Goal: Task Accomplishment & Management: Manage account settings

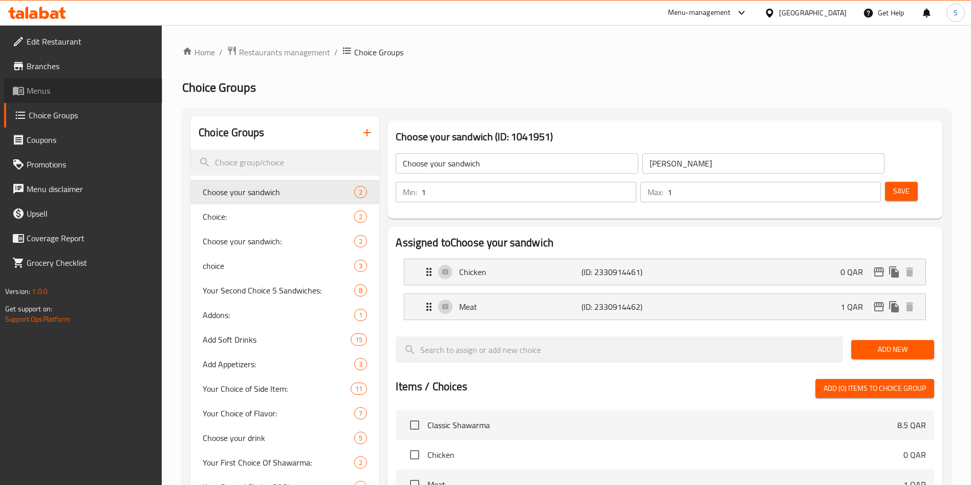
click at [36, 89] on span "Menus" at bounding box center [91, 90] width 128 height 12
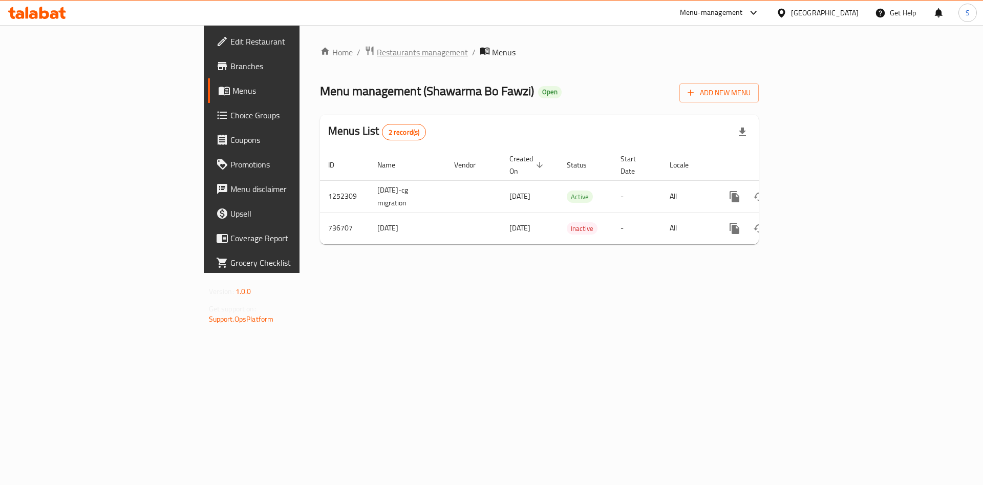
click at [377, 53] on span "Restaurants management" at bounding box center [422, 52] width 91 height 12
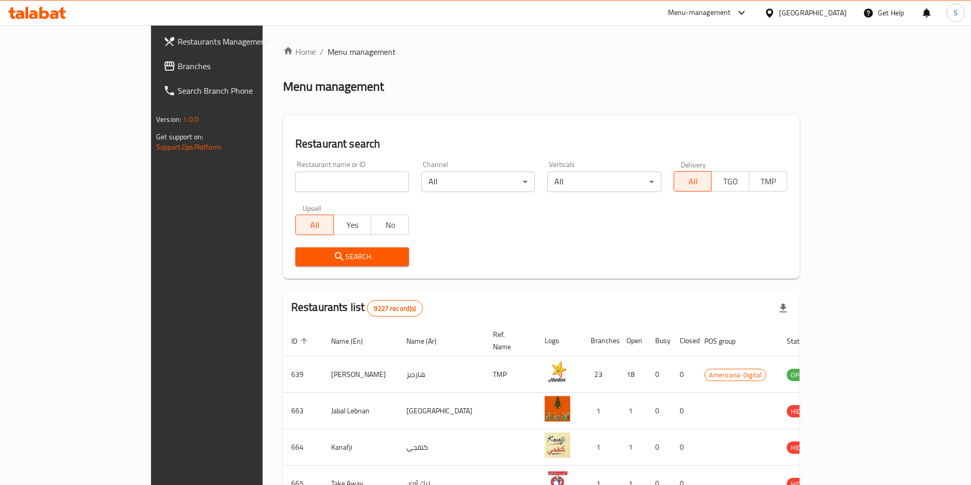
click at [323, 177] on input "search" at bounding box center [352, 182] width 114 height 20
type input "papa j"
click button "Search" at bounding box center [352, 256] width 114 height 19
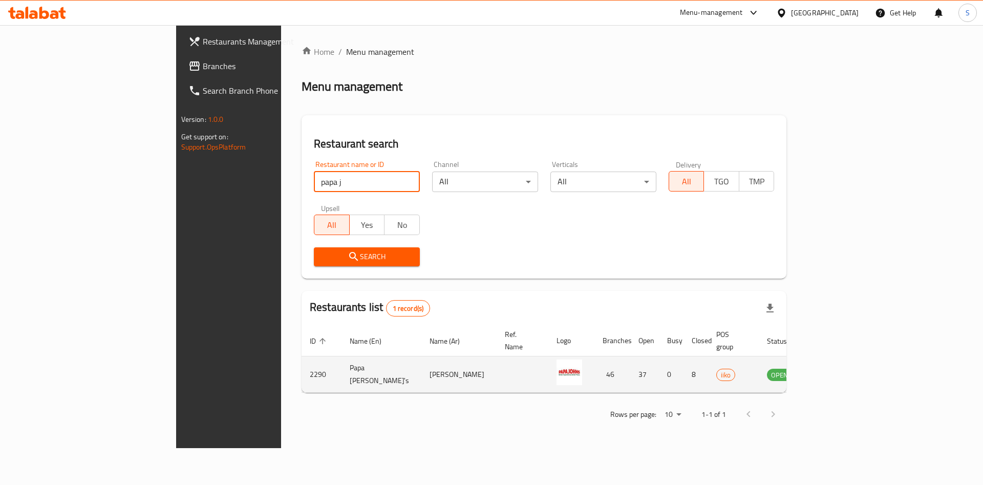
click at [833, 368] on icon "enhanced table" at bounding box center [827, 374] width 12 height 12
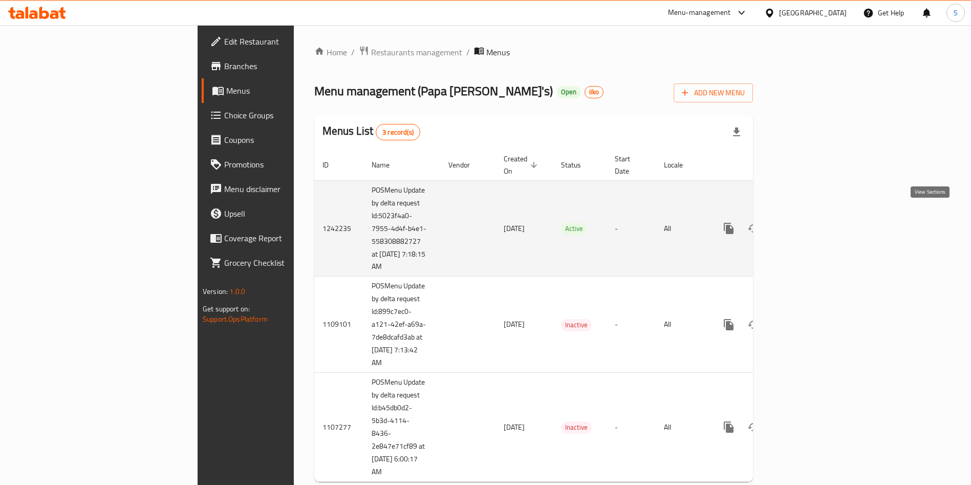
click at [809, 222] on icon "enhanced table" at bounding box center [803, 228] width 12 height 12
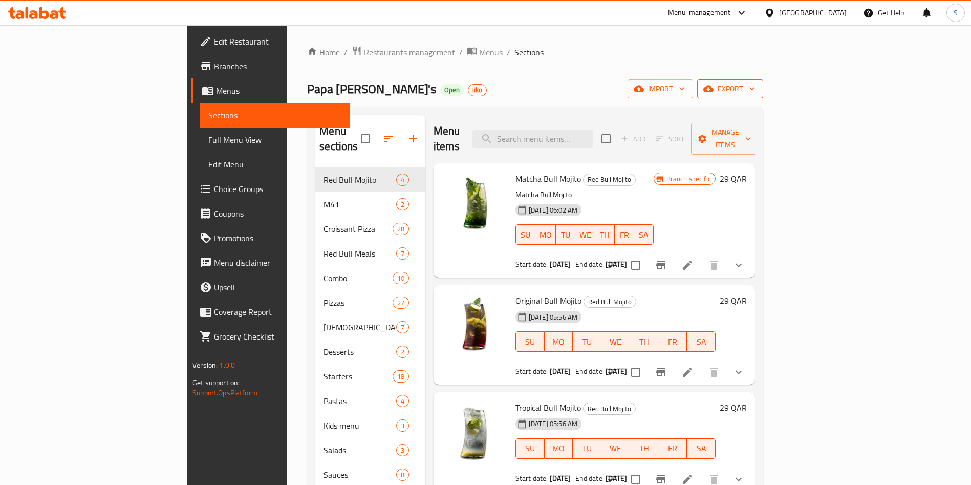
click at [757, 92] on icon "button" at bounding box center [752, 88] width 10 height 10
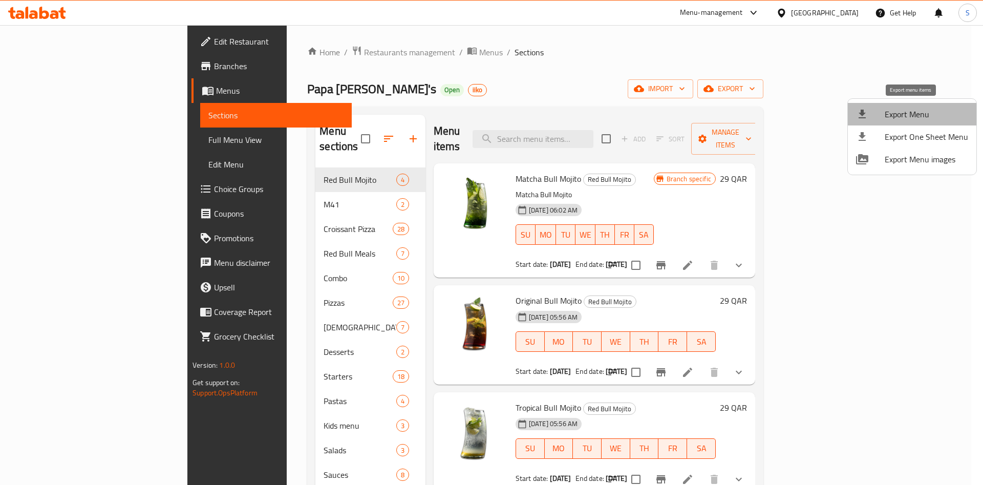
click at [924, 115] on span "Export Menu" at bounding box center [926, 114] width 83 height 12
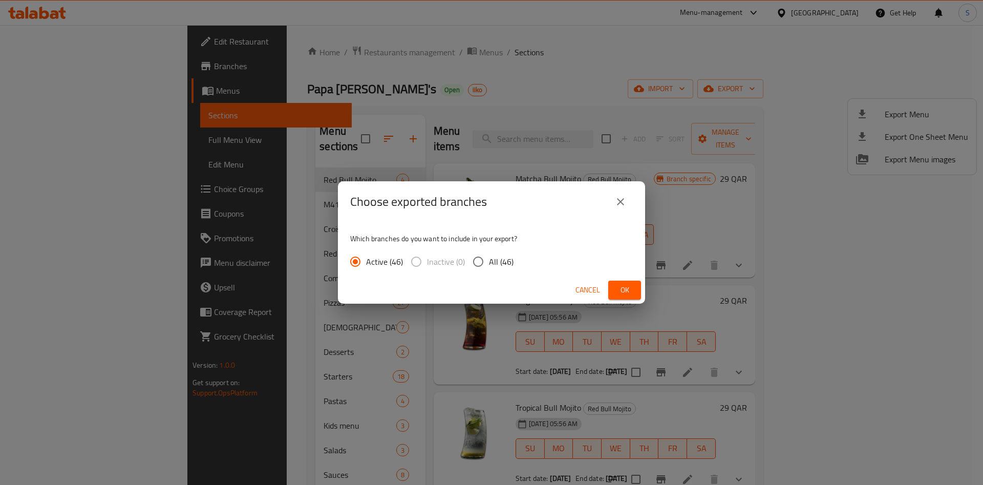
click at [697, 97] on div "Choose exported branches Which branches do you want to include in your export? …" at bounding box center [491, 242] width 983 height 485
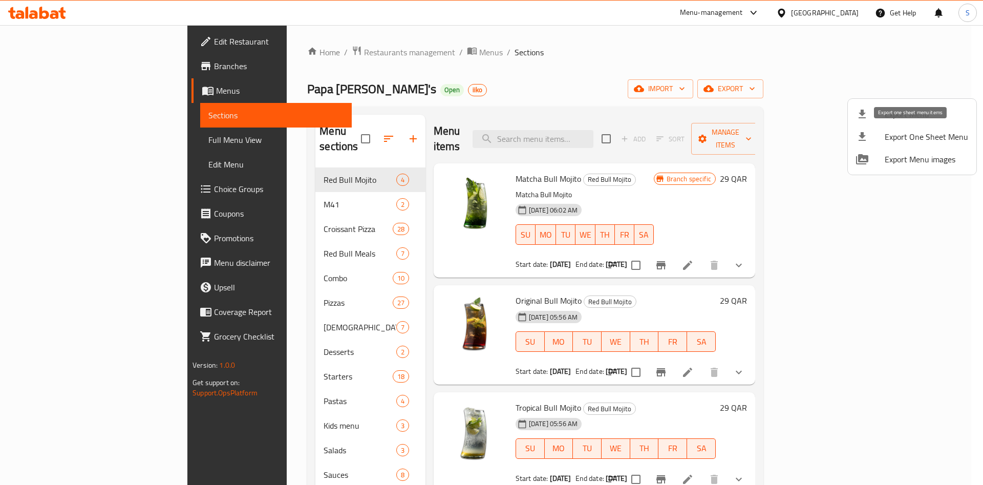
click at [916, 136] on span "Export One Sheet Menu" at bounding box center [926, 137] width 83 height 12
click at [545, 58] on div at bounding box center [491, 242] width 983 height 485
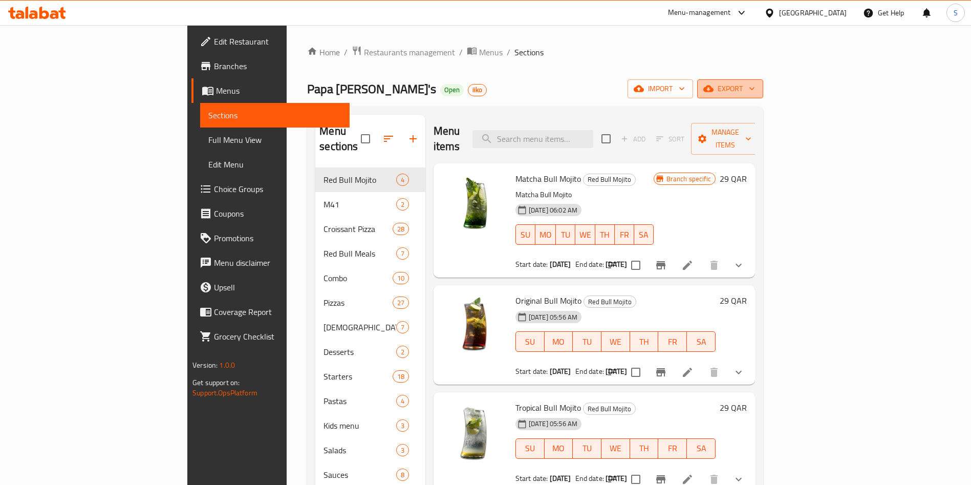
click at [755, 88] on span "export" at bounding box center [731, 88] width 50 height 13
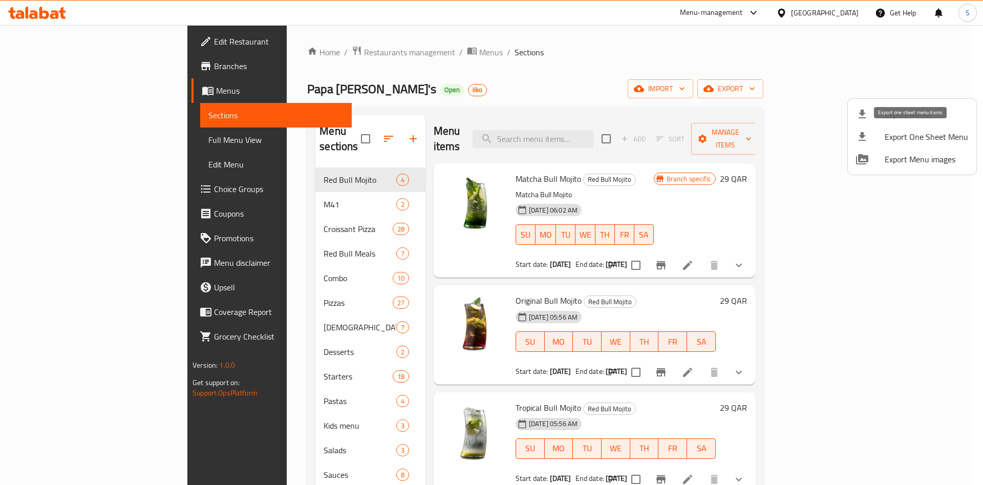
click at [925, 141] on span "Export One Sheet Menu" at bounding box center [926, 137] width 83 height 12
click at [547, 59] on div at bounding box center [491, 242] width 983 height 485
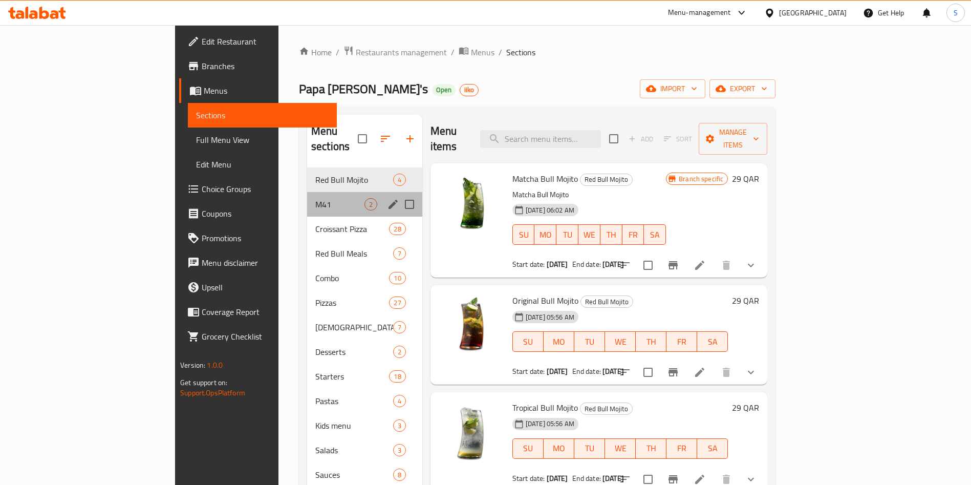
click at [315, 198] on span "M41" at bounding box center [339, 204] width 49 height 12
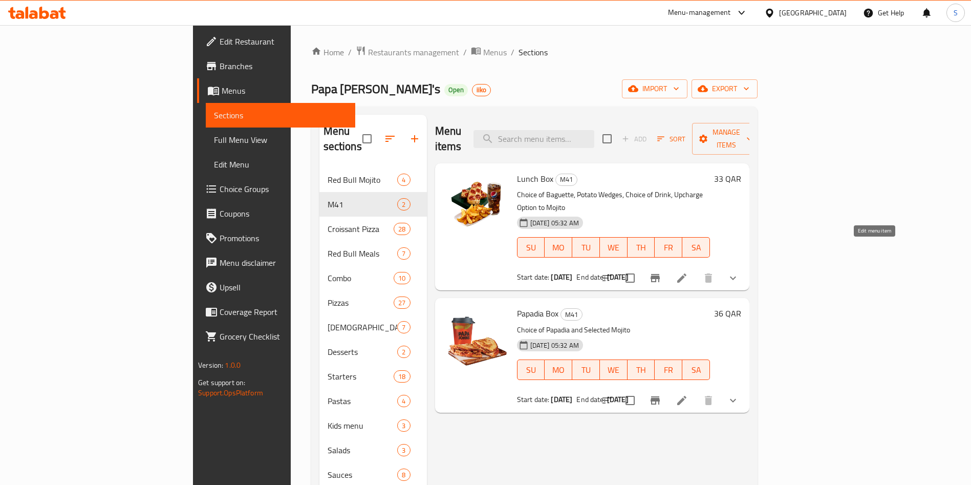
click at [687, 273] on icon at bounding box center [682, 277] width 9 height 9
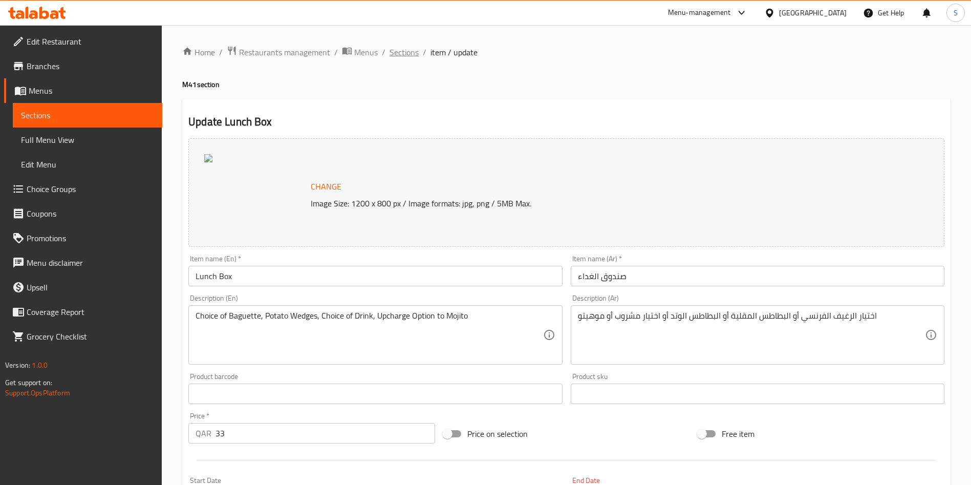
click at [406, 54] on span "Sections" at bounding box center [404, 52] width 29 height 12
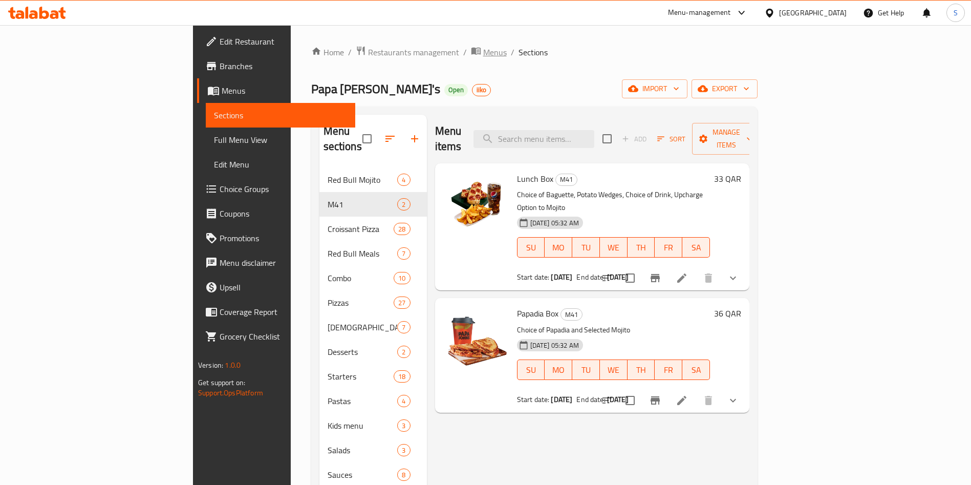
click at [483, 49] on span "Menus" at bounding box center [495, 52] width 24 height 12
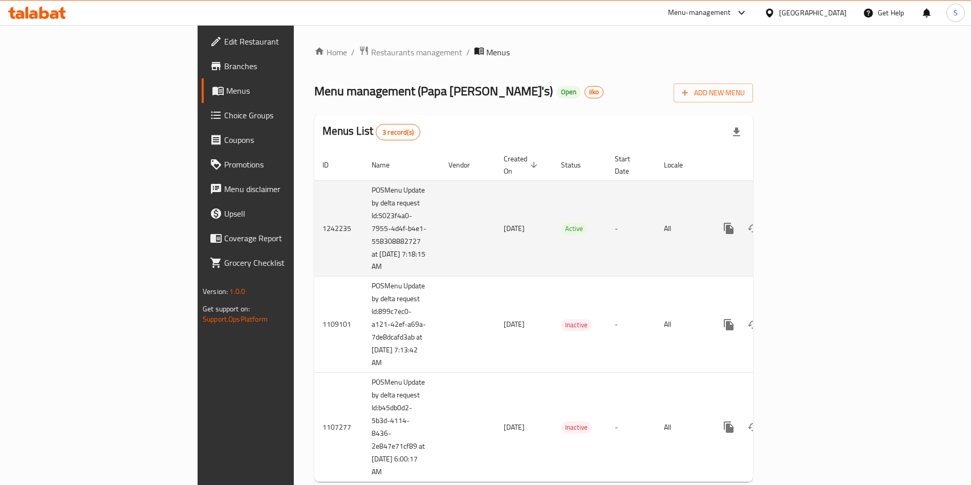
scroll to position [14, 0]
click at [809, 221] on icon "enhanced table" at bounding box center [803, 227] width 12 height 12
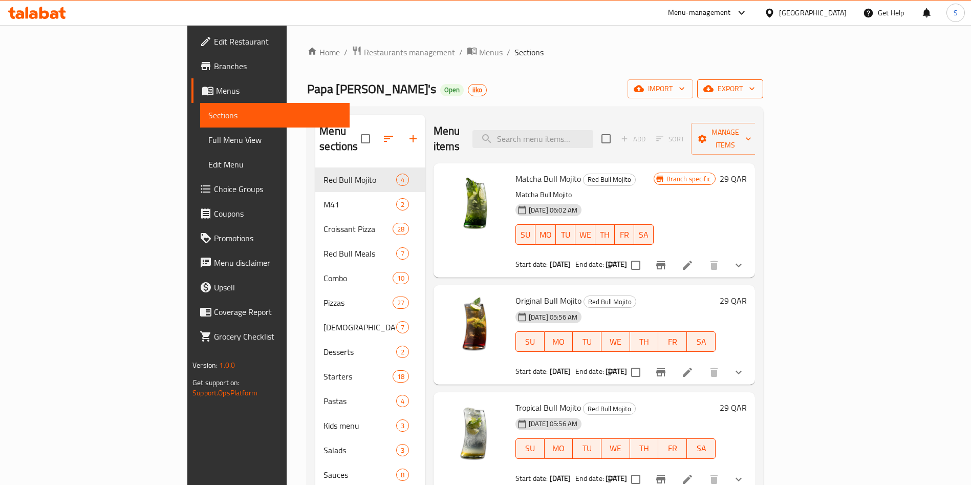
click at [755, 88] on span "export" at bounding box center [731, 88] width 50 height 13
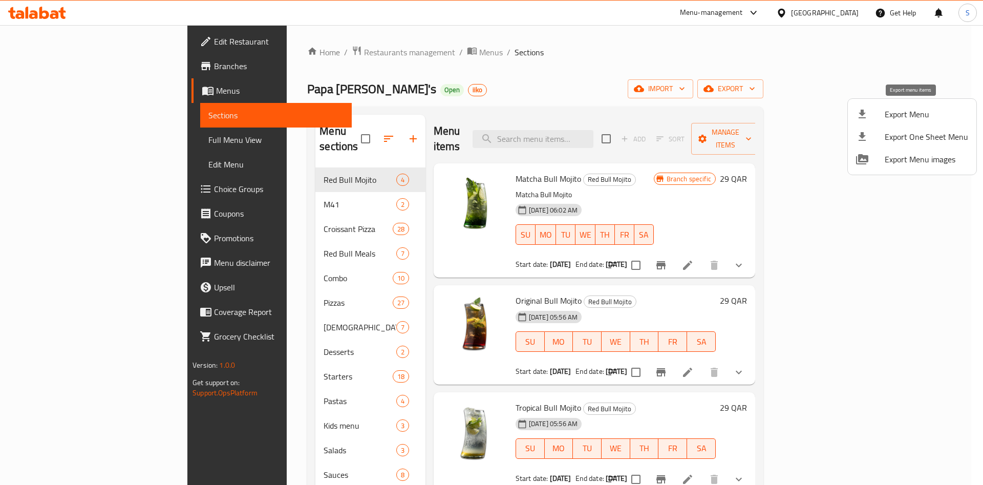
click at [918, 116] on span "Export Menu" at bounding box center [926, 114] width 83 height 12
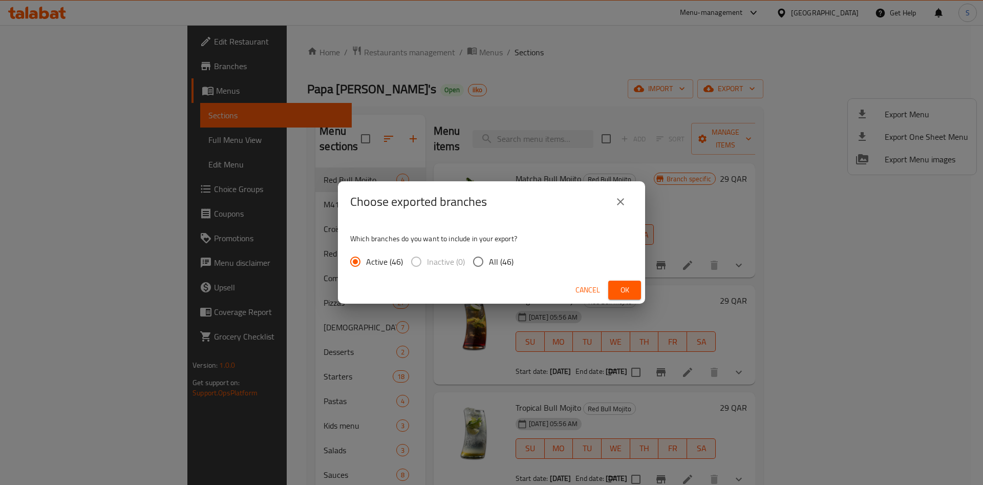
click at [623, 288] on span "Ok" at bounding box center [625, 290] width 16 height 13
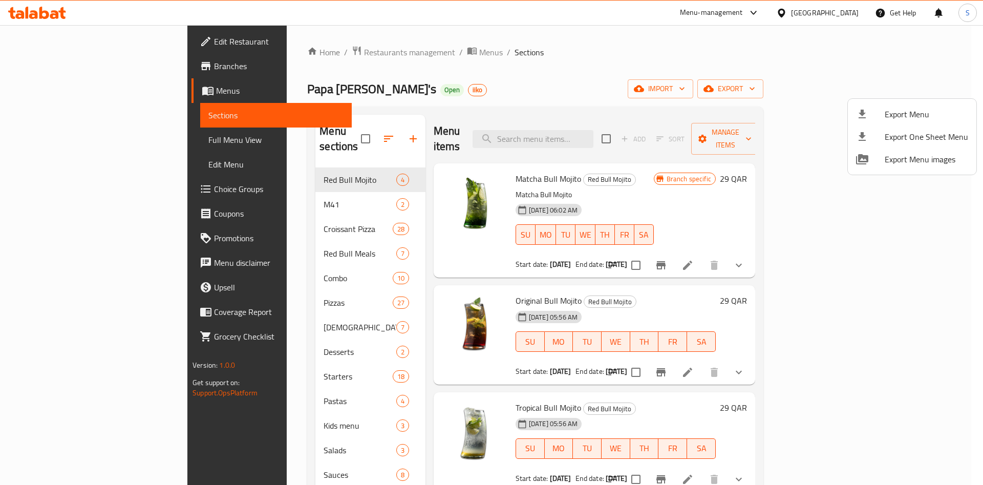
click at [753, 13] on div at bounding box center [491, 242] width 983 height 485
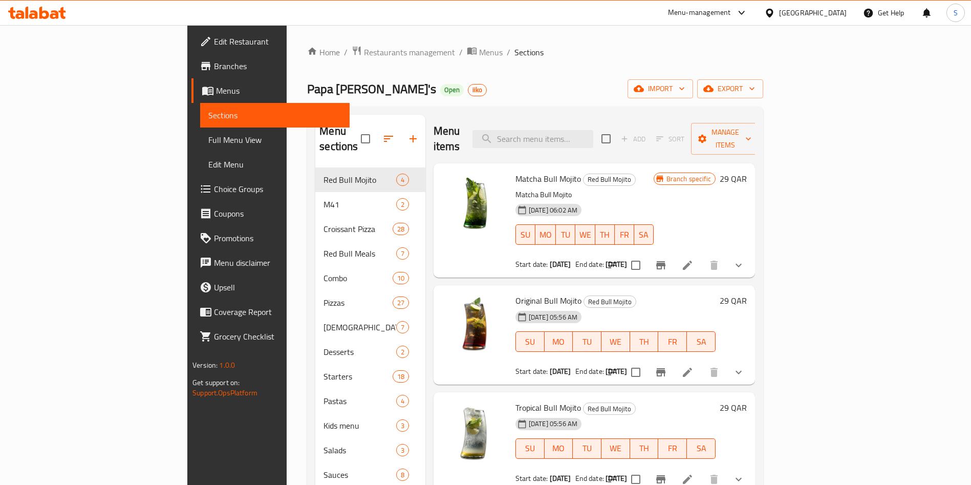
click at [731, 13] on div "Menu-management" at bounding box center [699, 13] width 63 height 12
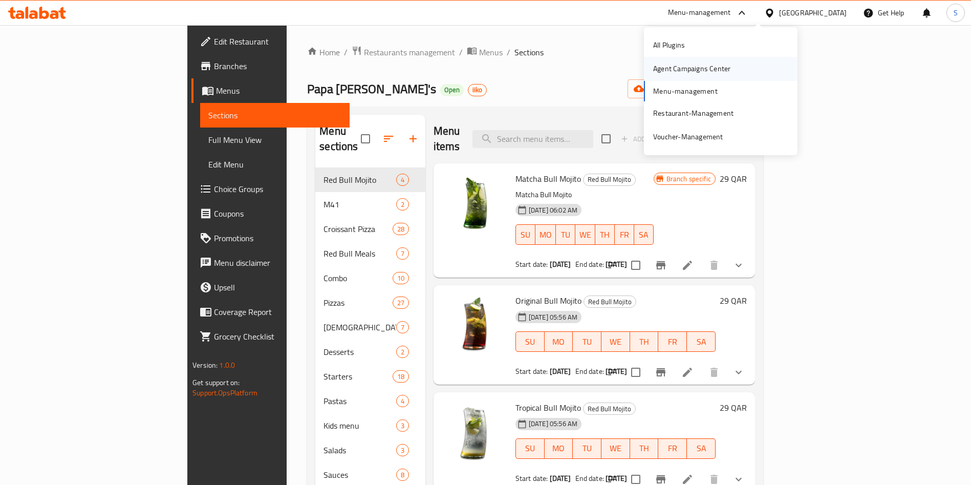
click at [699, 67] on div "Agent Campaigns Center" at bounding box center [691, 68] width 77 height 11
